Goal: Information Seeking & Learning: Learn about a topic

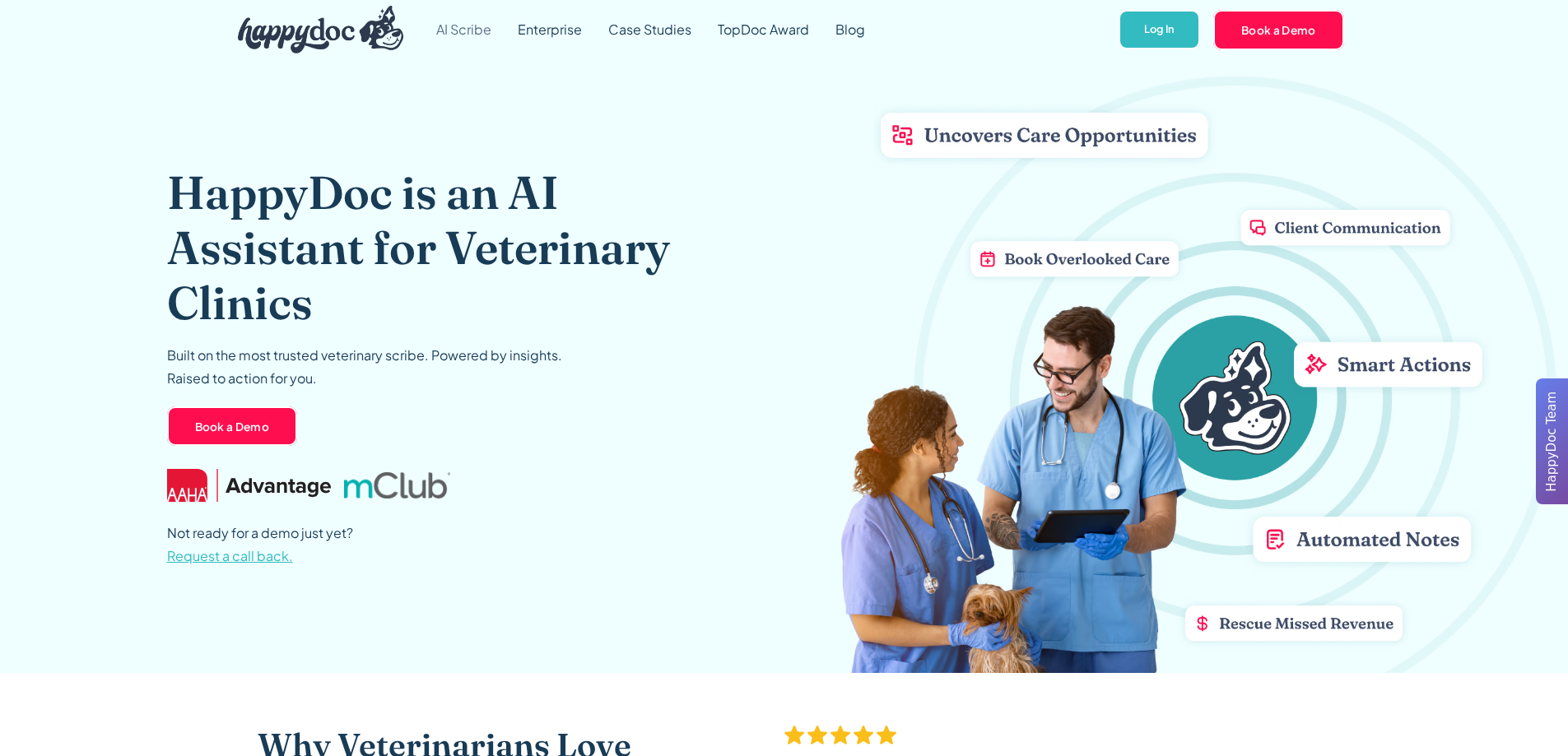
click at [473, 33] on link "AI Scribe" at bounding box center [464, 29] width 82 height 59
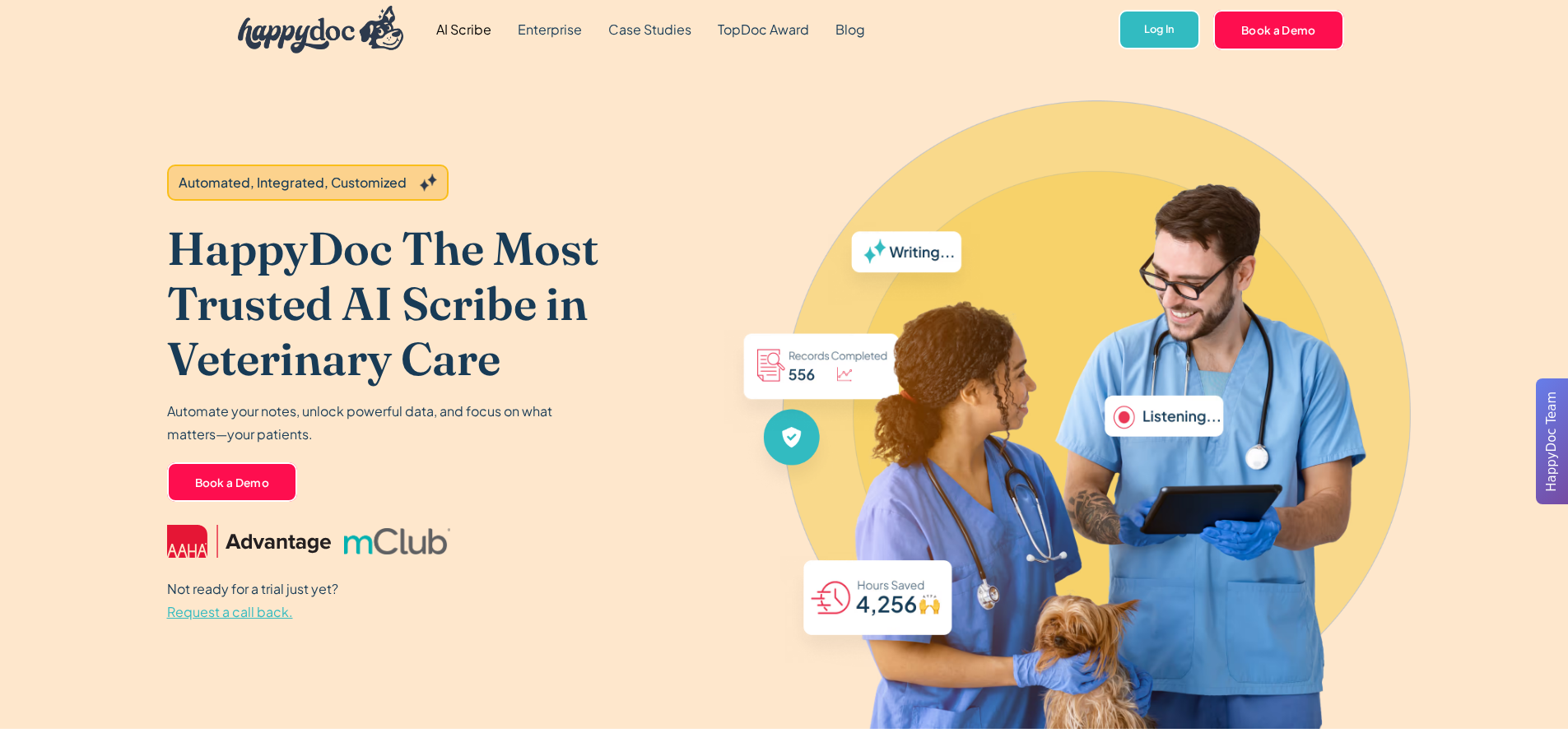
click at [360, 43] on img "home" at bounding box center [321, 29] width 166 height 48
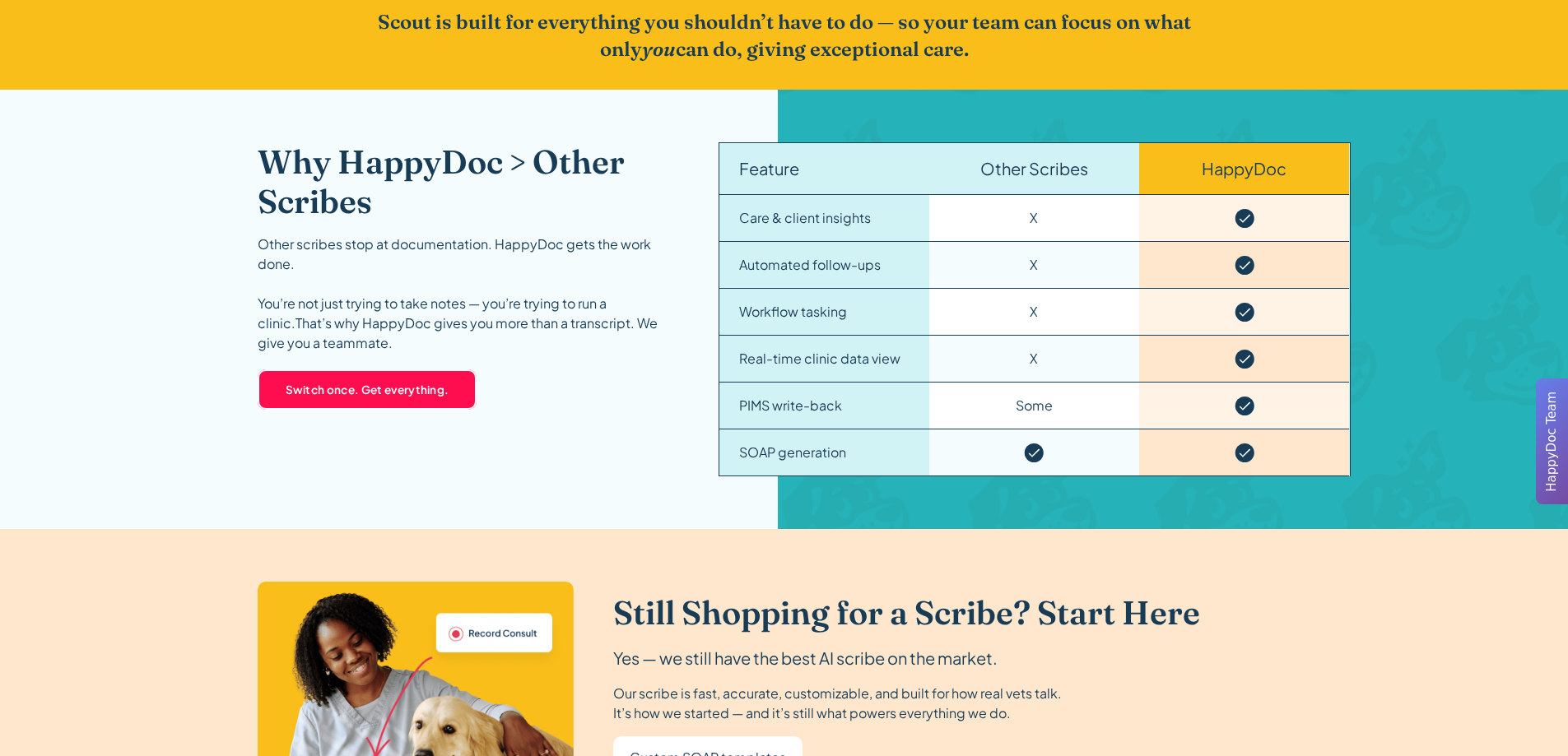
scroll to position [2716, 0]
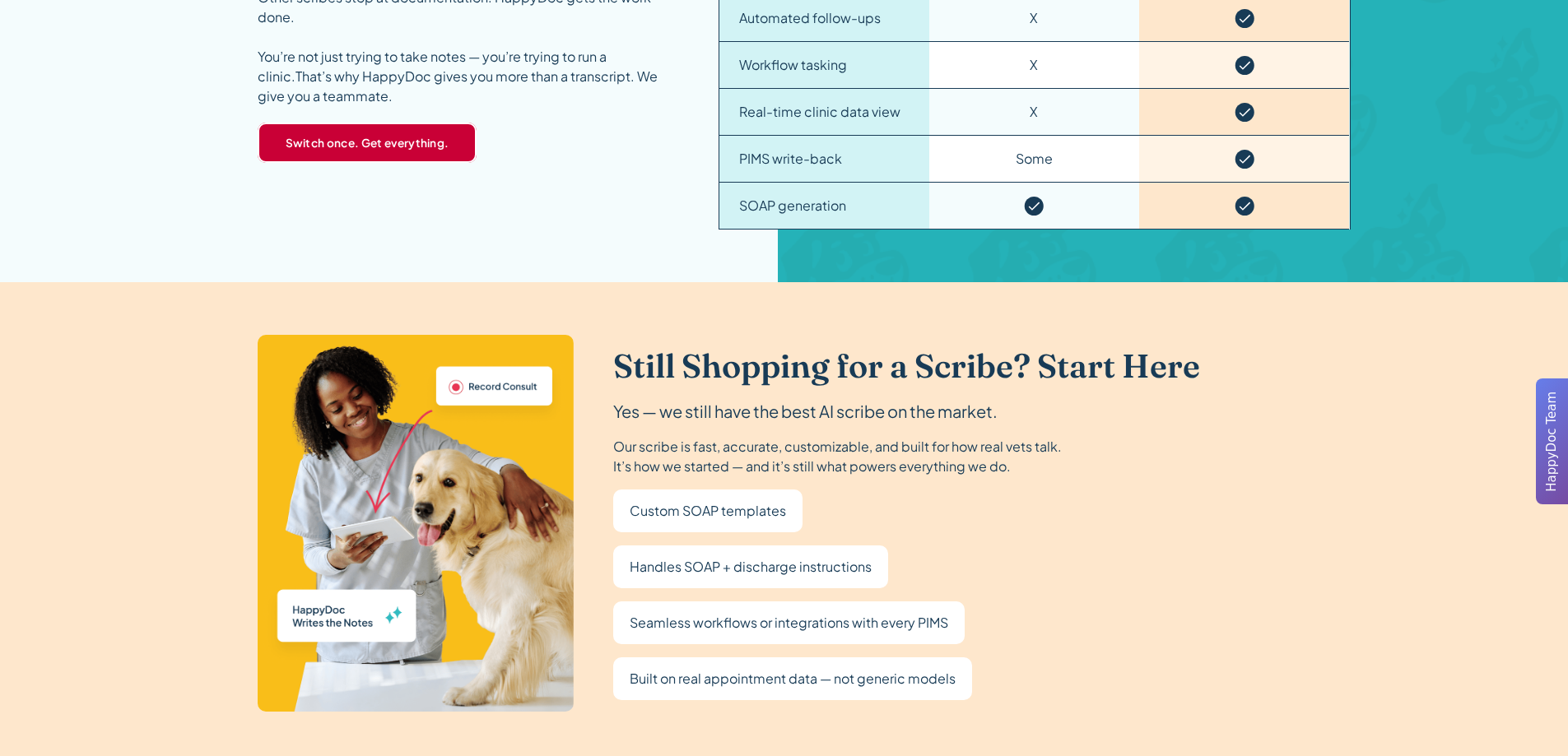
click at [388, 147] on link "Switch once. Get everything." at bounding box center [367, 142] width 220 height 39
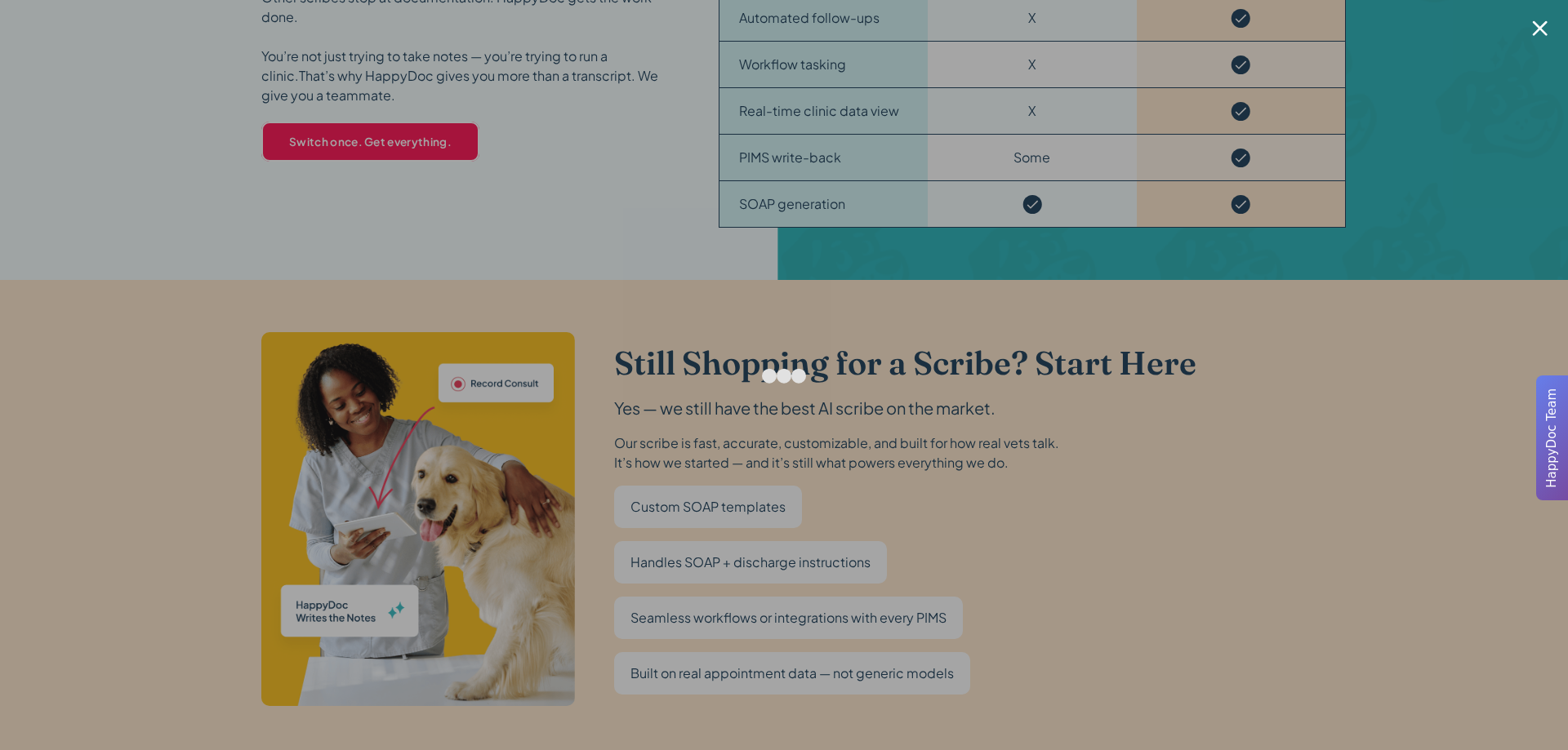
click at [1290, 410] on div at bounding box center [784, 375] width 1568 height 750
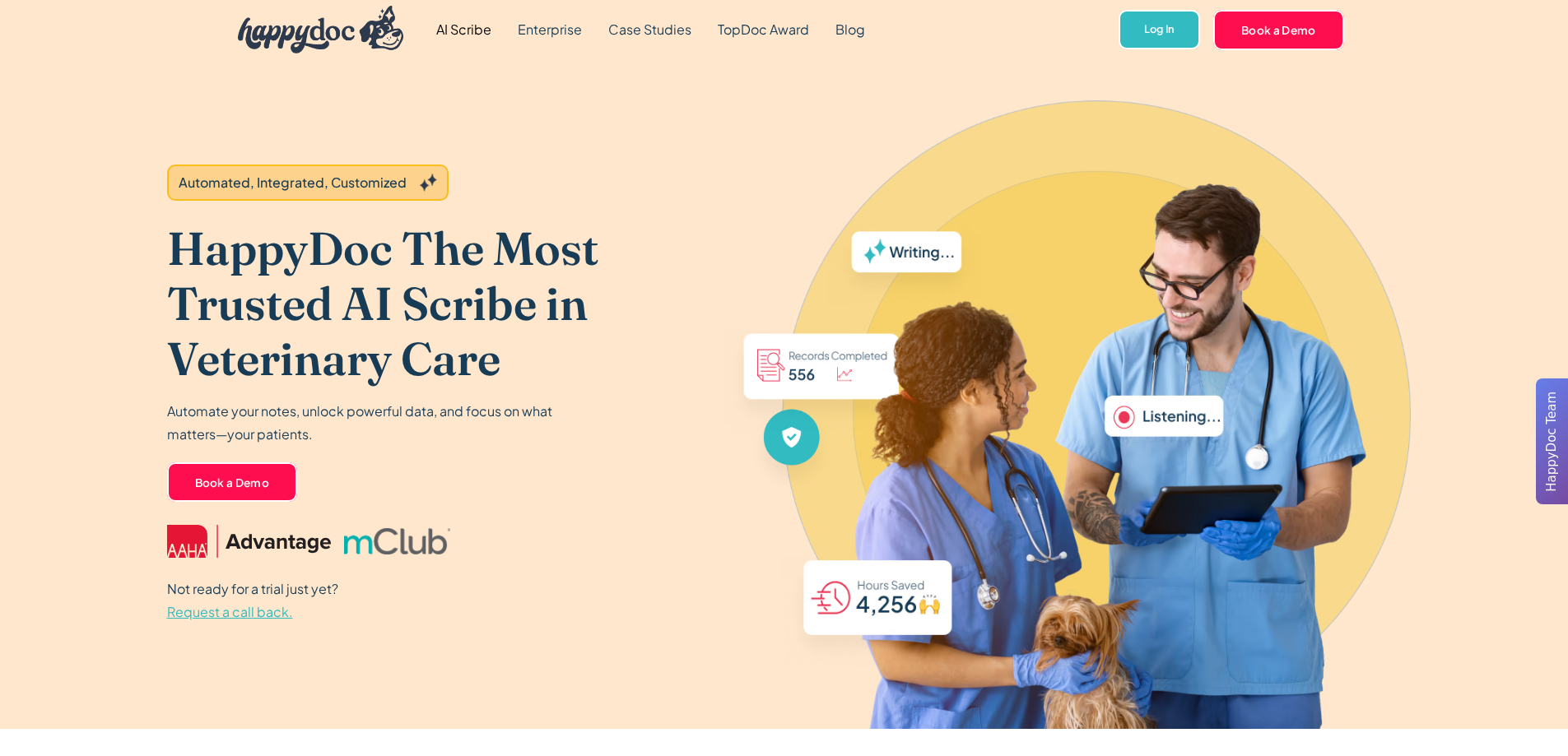
click at [458, 28] on link "AI Scribe" at bounding box center [464, 29] width 82 height 59
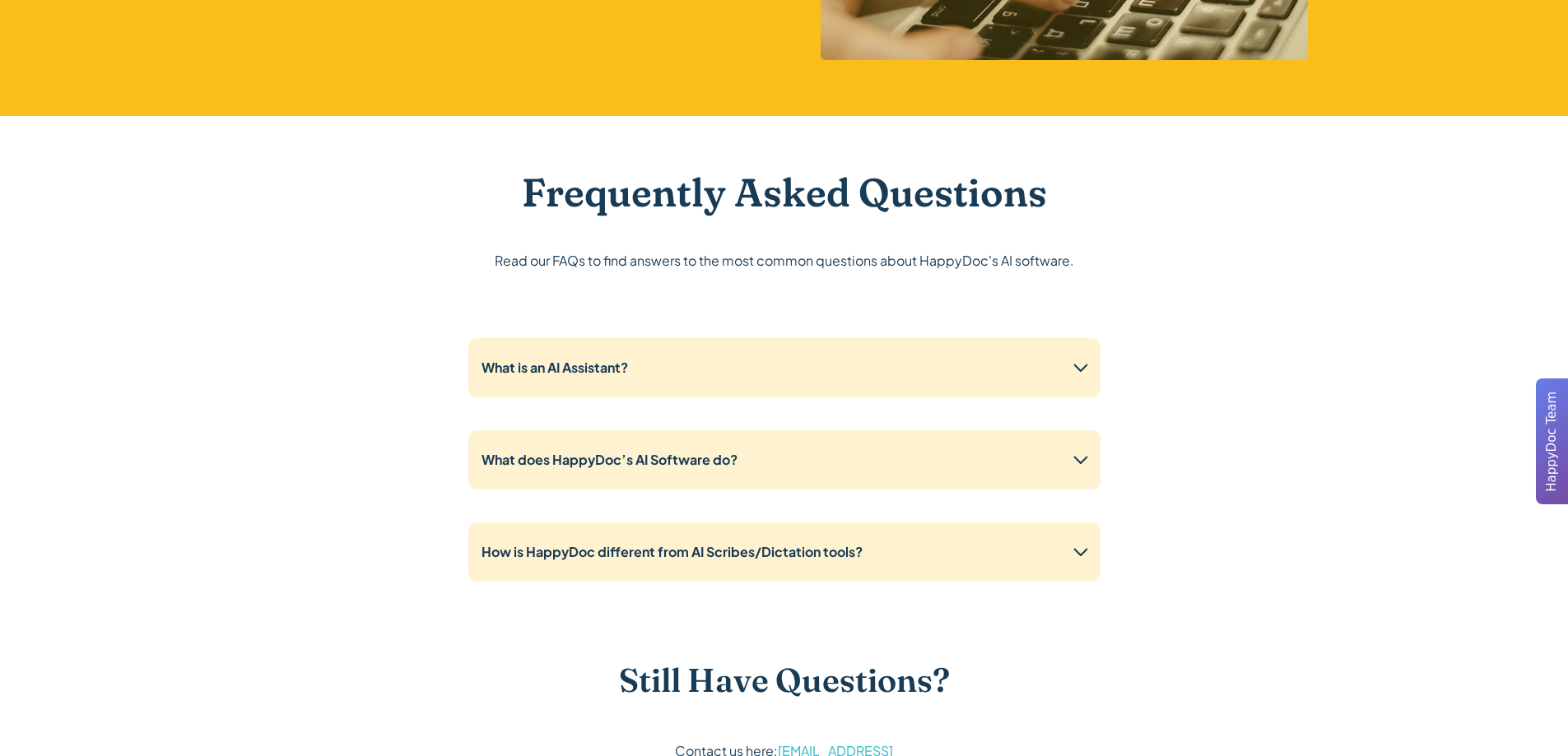
scroll to position [3950, 0]
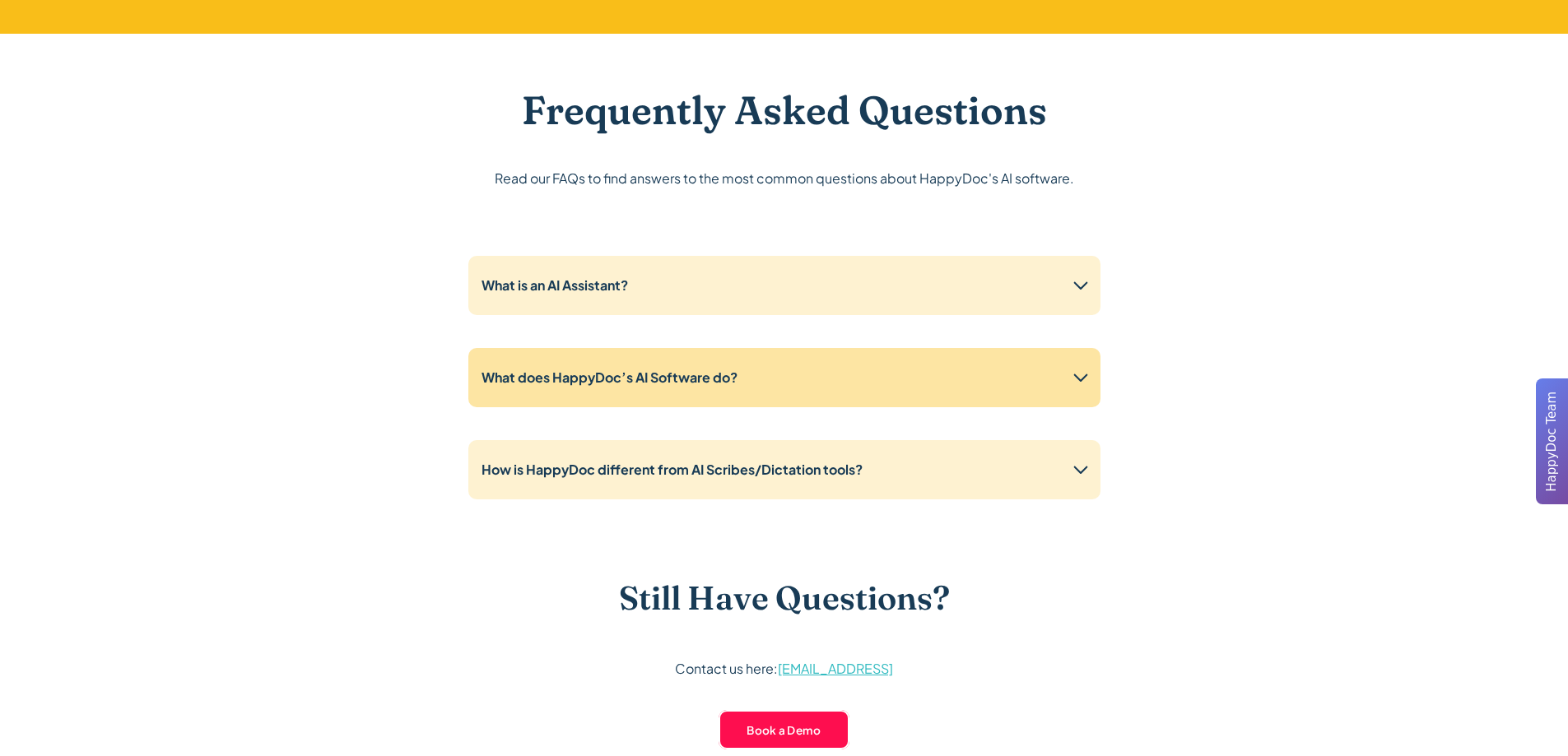
click at [589, 389] on div "What does HappyDoc’s AI Software do?" at bounding box center [784, 378] width 632 height 59
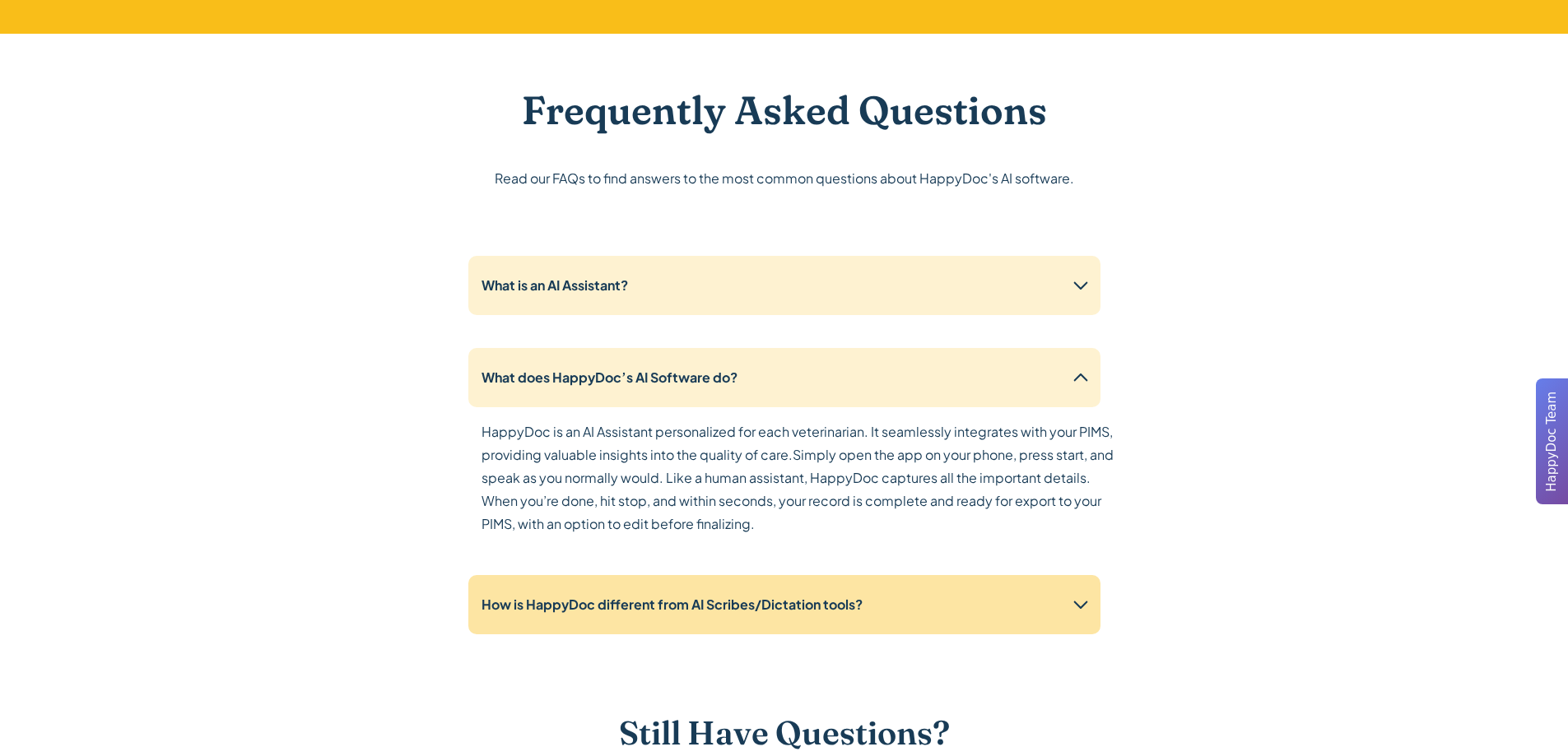
click at [679, 602] on strong "How is HappyDoc different from AI Scribes/Dictation tools?" at bounding box center [672, 604] width 381 height 18
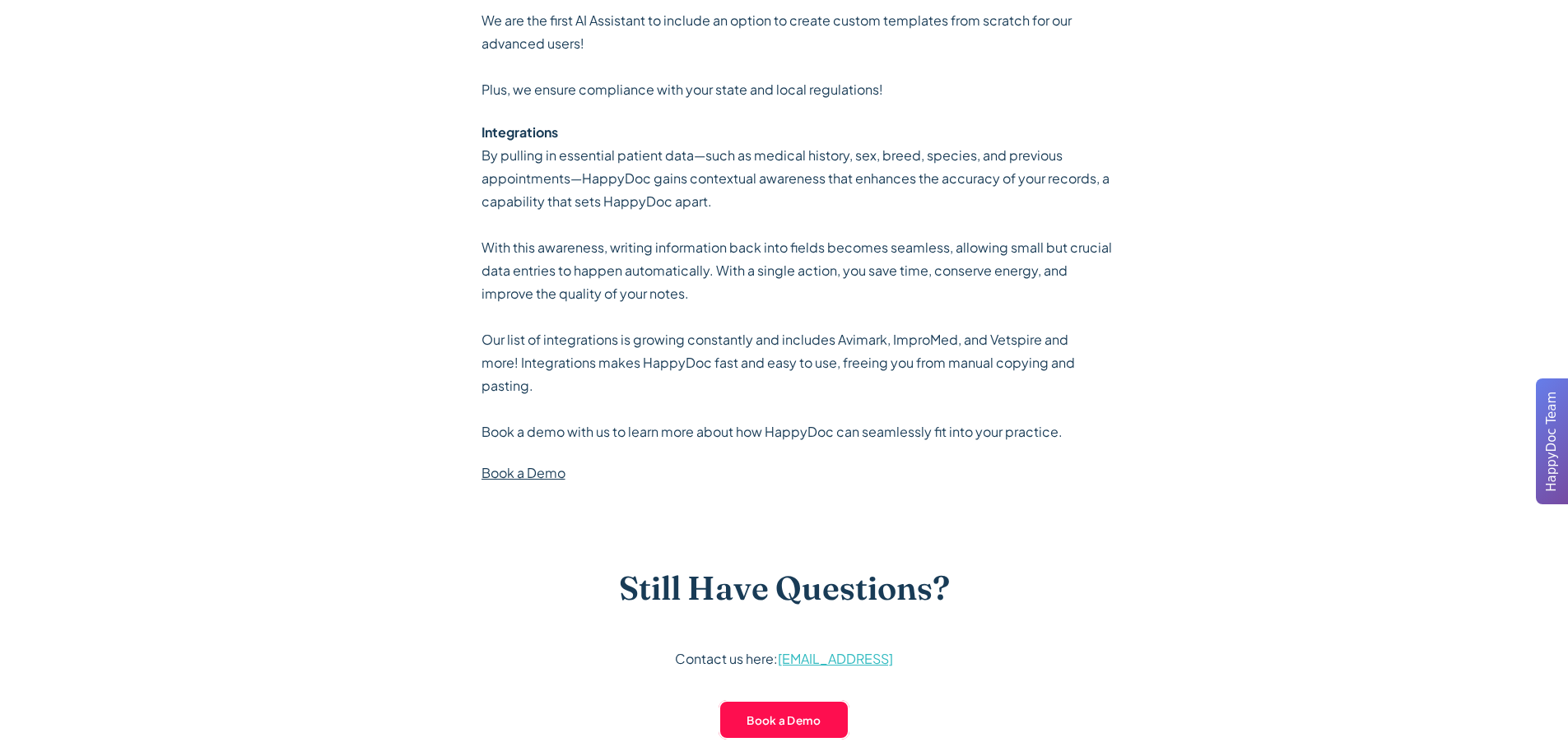
scroll to position [4939, 0]
